Goal: Task Accomplishment & Management: Manage account settings

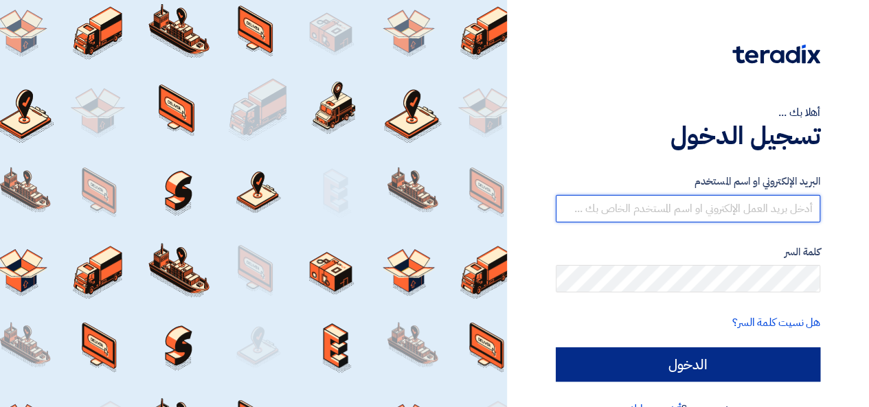
type input "[PERSON_NAME][EMAIL_ADDRESS][PERSON_NAME][DOMAIN_NAME]"
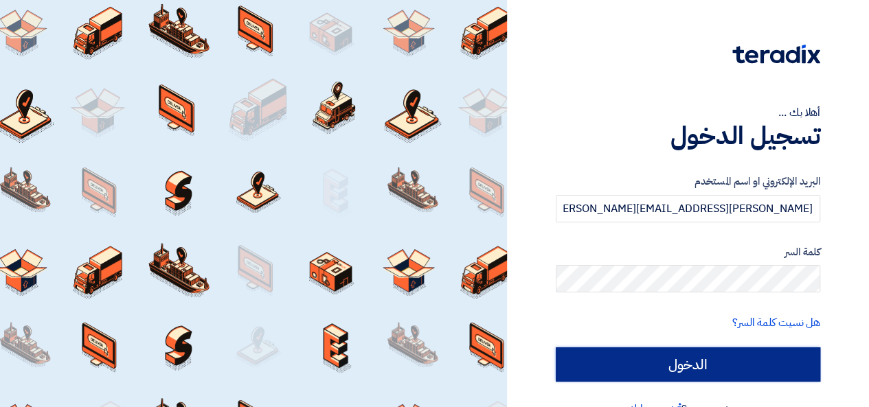
click at [640, 367] on input "الدخول" at bounding box center [688, 365] width 265 height 34
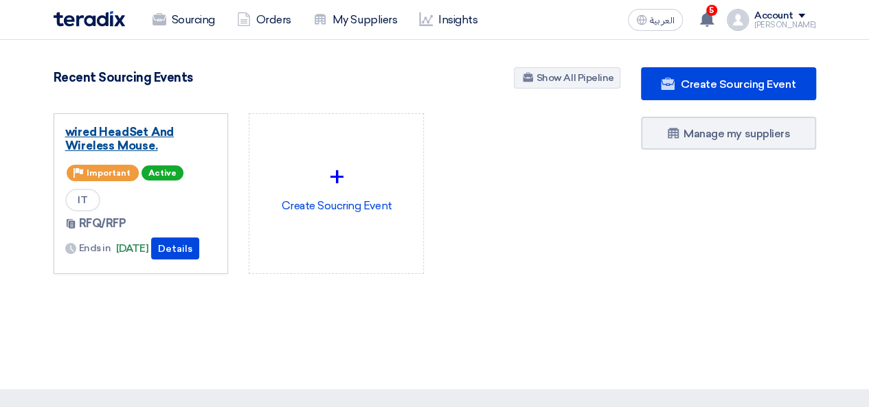
click at [146, 135] on link "wired HeadSet And Wireless Mouse." at bounding box center [141, 138] width 152 height 27
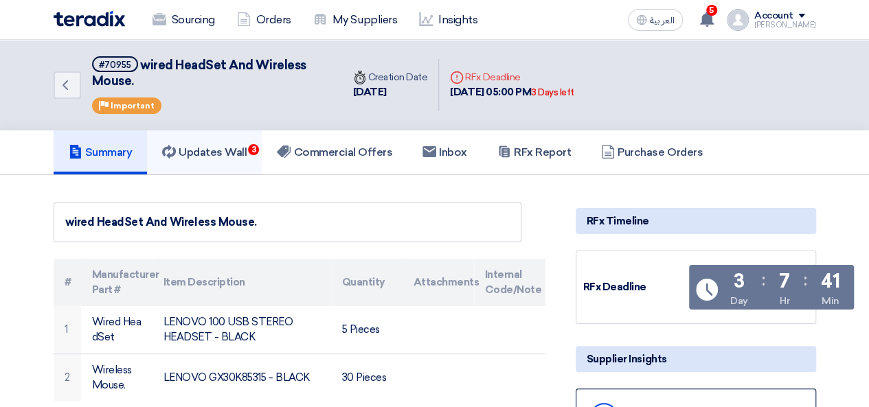
click at [245, 150] on h5 "Updates Wall 3" at bounding box center [204, 153] width 85 height 14
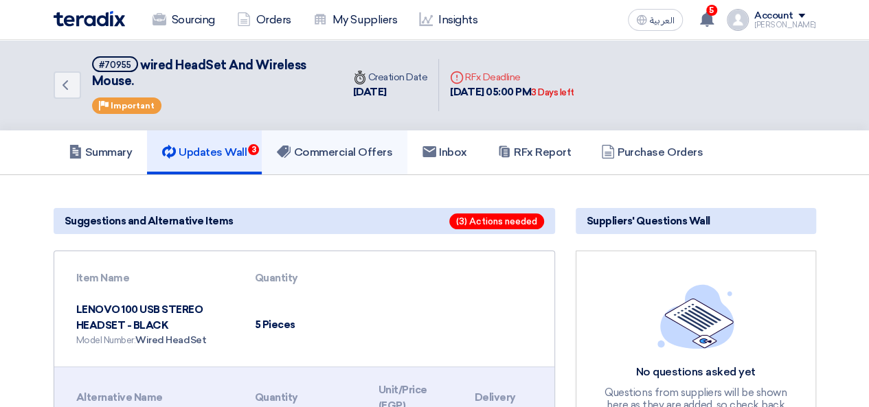
click at [353, 157] on h5 "Commercial Offers" at bounding box center [334, 153] width 115 height 14
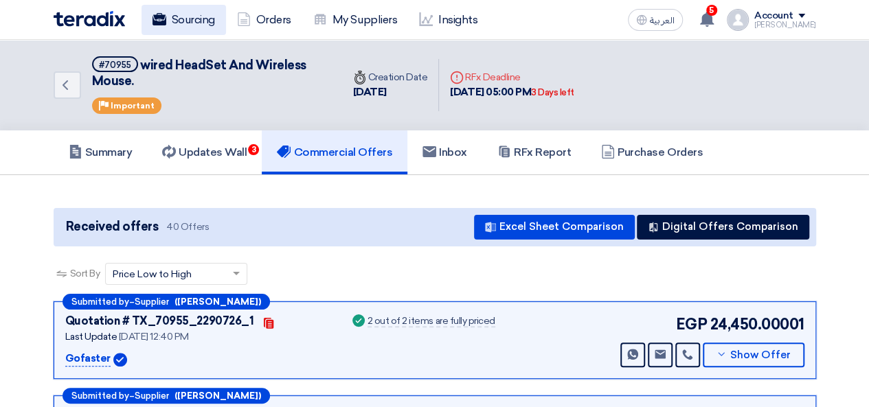
click at [189, 17] on link "Sourcing" at bounding box center [184, 20] width 85 height 30
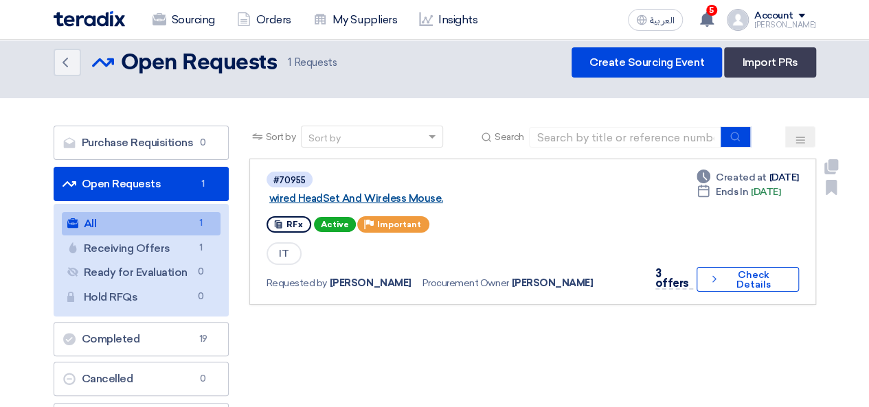
scroll to position [12, 0]
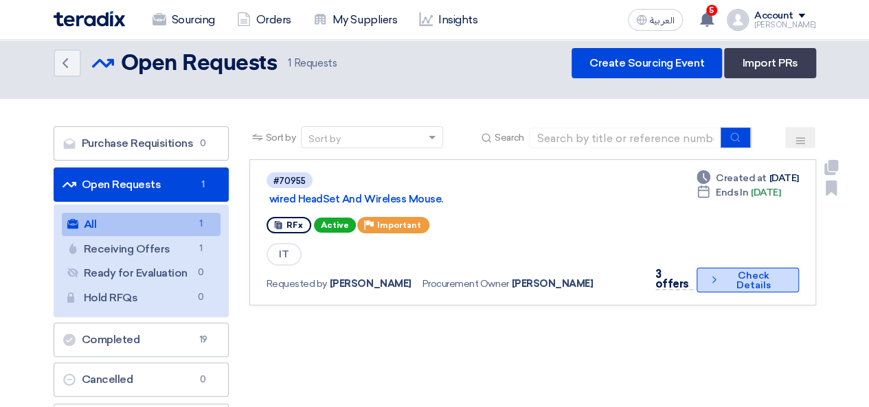
click at [739, 274] on button "Check details Check Details" at bounding box center [748, 280] width 102 height 25
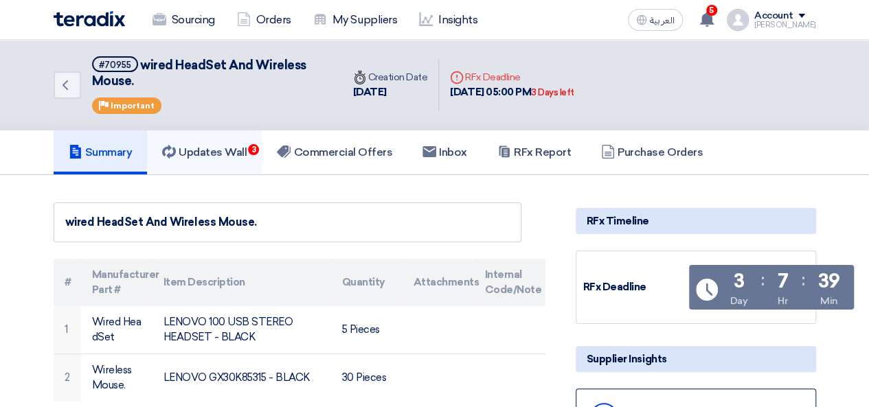
click at [220, 154] on h5 "Updates Wall 3" at bounding box center [204, 153] width 85 height 14
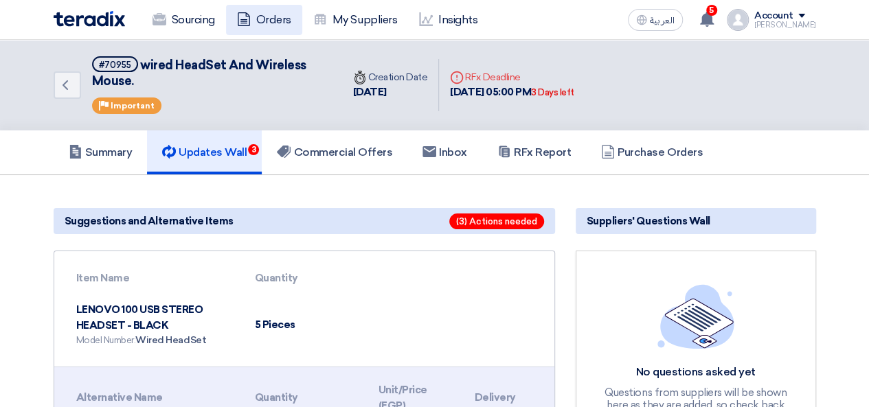
click at [283, 16] on link "Orders" at bounding box center [264, 20] width 76 height 30
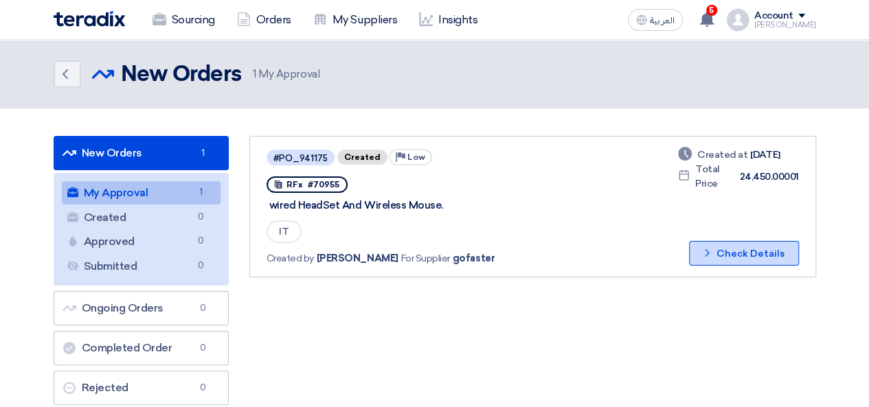
click at [723, 252] on button "Check details Check Details" at bounding box center [744, 253] width 110 height 25
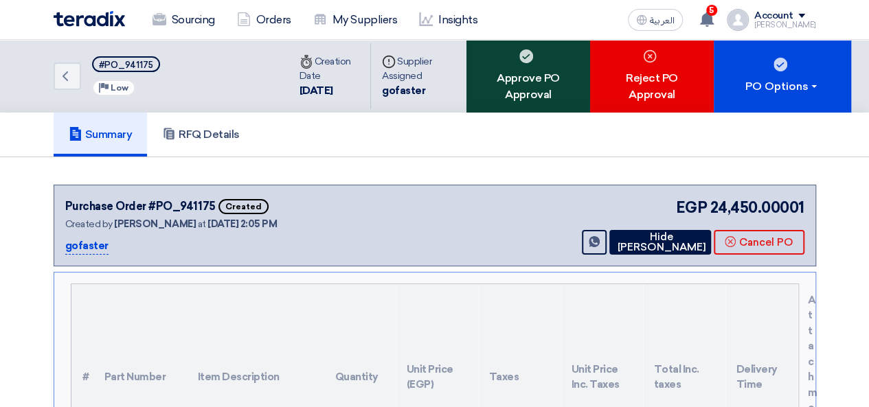
click at [550, 82] on div "Approve PO Approval" at bounding box center [529, 76] width 124 height 73
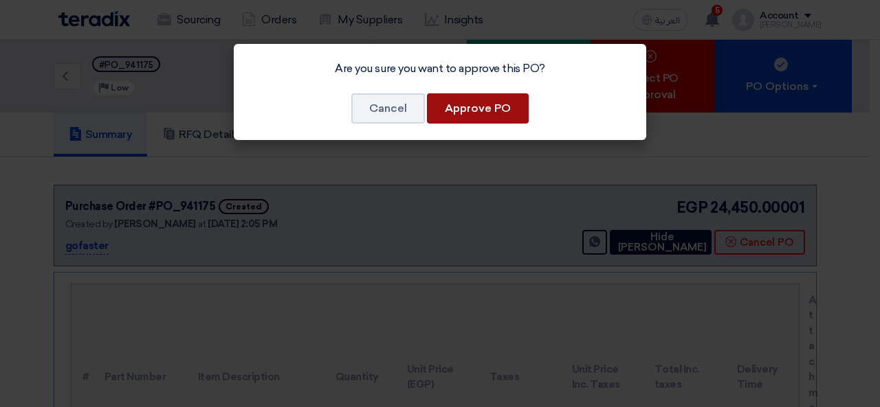
click at [469, 104] on button "Approve PO" at bounding box center [478, 108] width 102 height 30
